Goal: Task Accomplishment & Management: Use online tool/utility

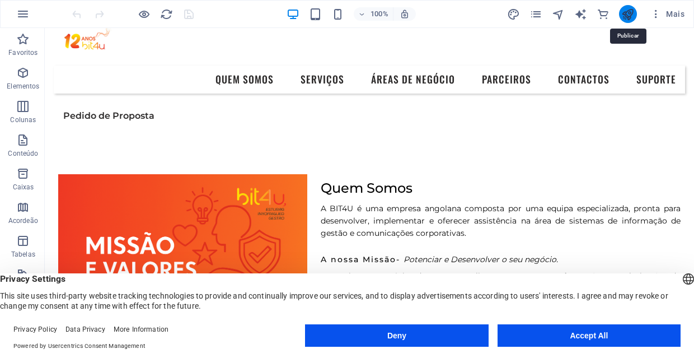
click at [631, 18] on icon "publish" at bounding box center [627, 14] width 13 height 13
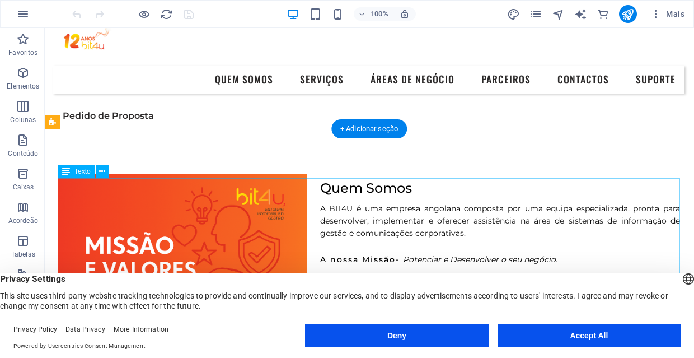
scroll to position [0, 1]
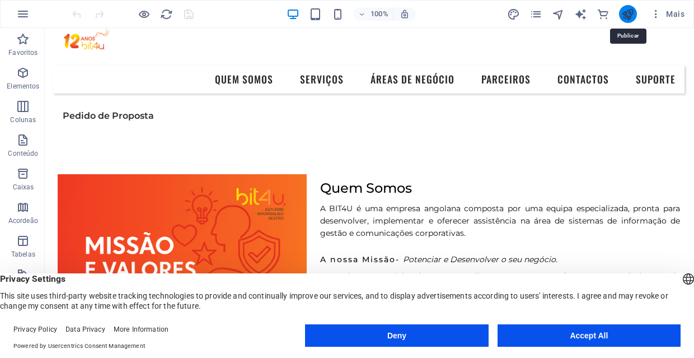
click at [630, 16] on icon "publish" at bounding box center [627, 14] width 13 height 13
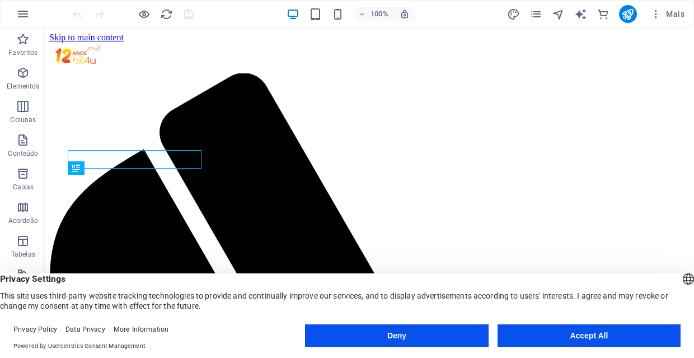
scroll to position [381, 0]
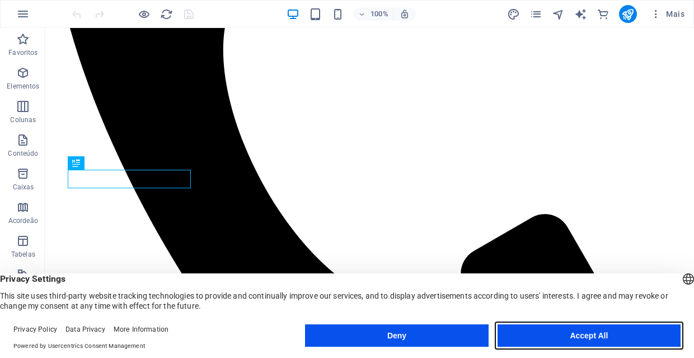
click at [541, 331] on button "Accept All" at bounding box center [589, 335] width 183 height 22
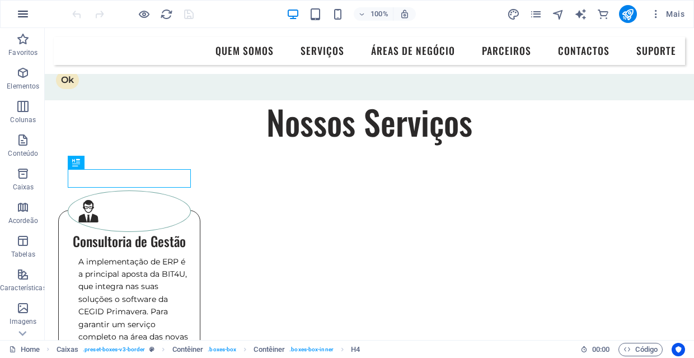
click at [19, 15] on icon "button" at bounding box center [22, 13] width 13 height 13
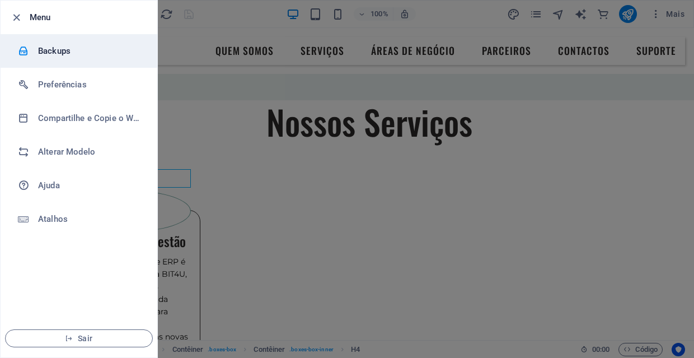
click at [79, 46] on h6 "Backups" at bounding box center [90, 50] width 104 height 13
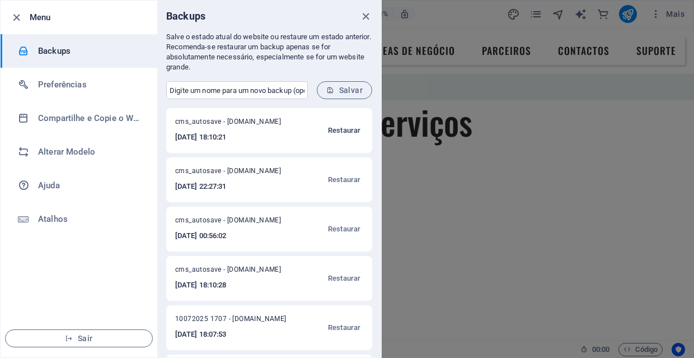
click at [348, 128] on span "Restaurar" at bounding box center [344, 130] width 32 height 13
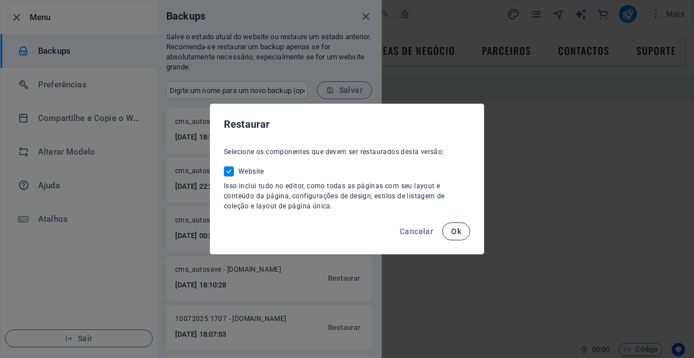
click at [457, 231] on span "Ok" at bounding box center [456, 231] width 10 height 9
checkbox input "false"
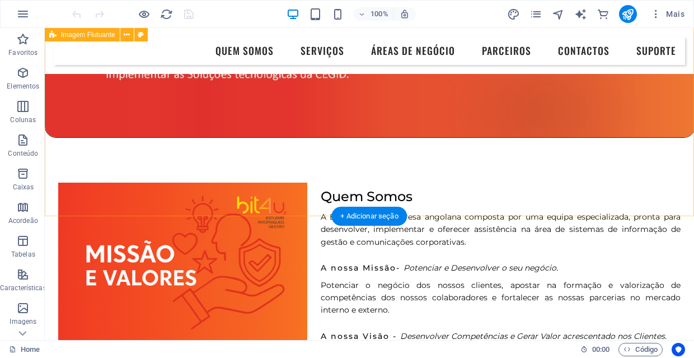
scroll to position [162, 0]
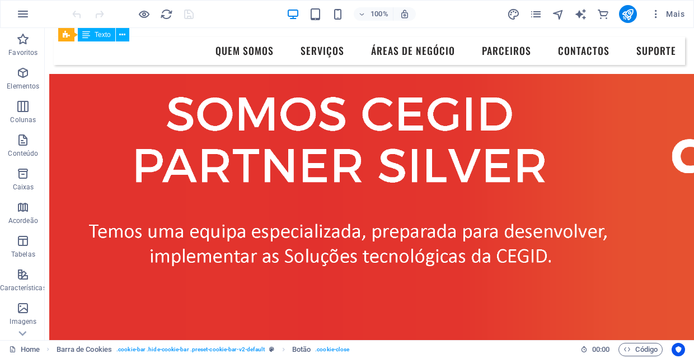
scroll to position [2175, 0]
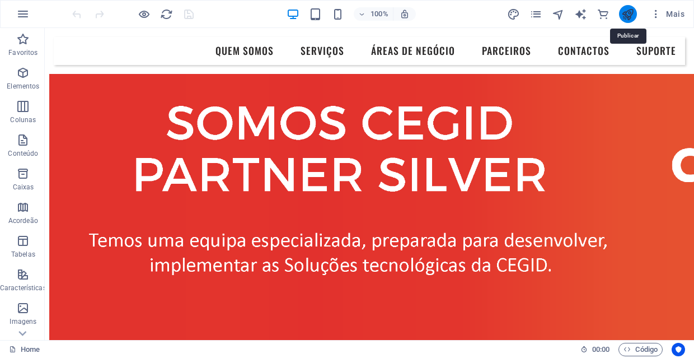
click at [632, 15] on icon "publish" at bounding box center [627, 14] width 13 height 13
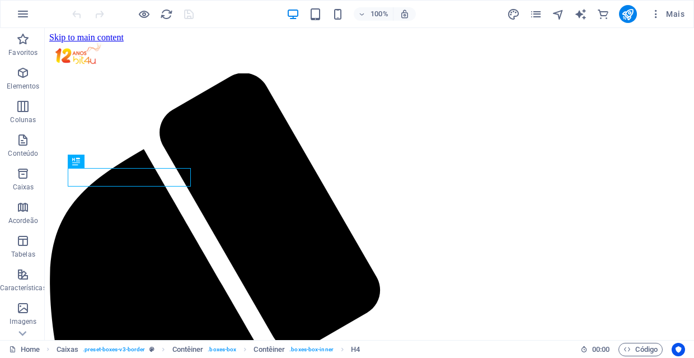
scroll to position [414, 0]
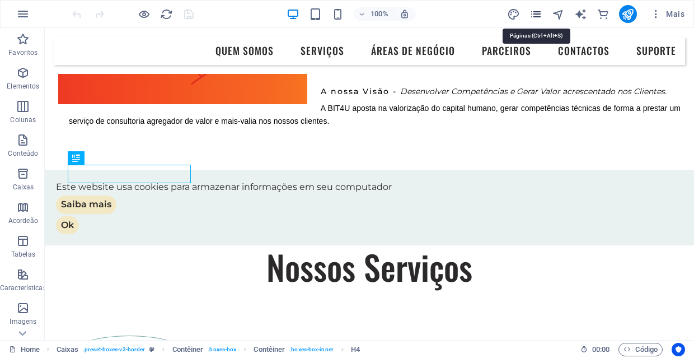
click at [539, 8] on icon "pages" at bounding box center [536, 14] width 13 height 13
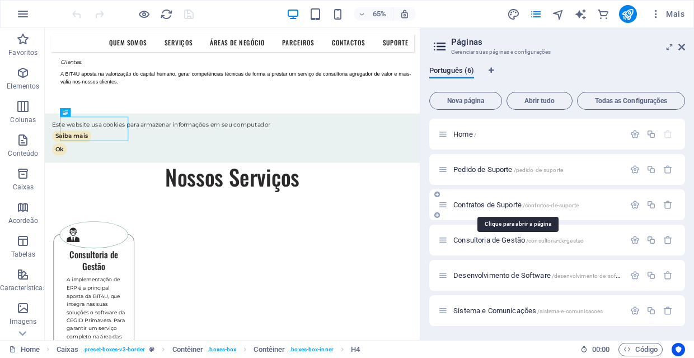
click at [514, 207] on span "Contratos de Suporte /contratos-de-suporte" at bounding box center [515, 204] width 125 height 8
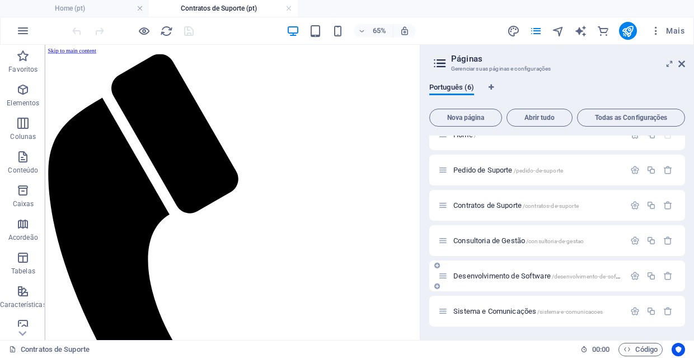
scroll to position [16, 0]
click at [627, 34] on icon "publish" at bounding box center [627, 31] width 13 height 13
